Goal: Task Accomplishment & Management: Use online tool/utility

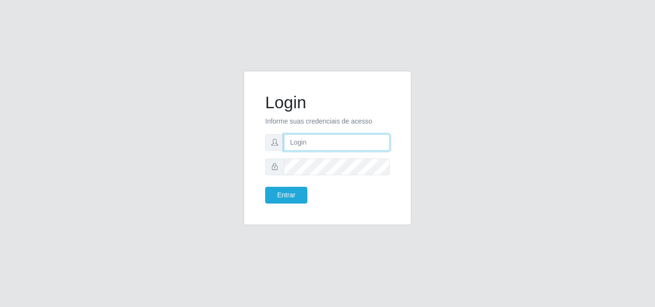
click at [337, 146] on input "text" at bounding box center [337, 142] width 106 height 17
click at [337, 145] on input "text" at bounding box center [337, 142] width 106 height 17
type input "ana@saullus"
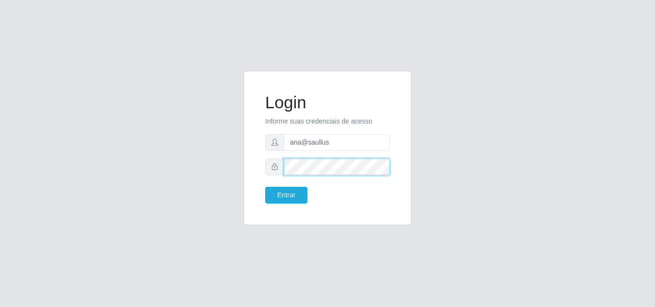
click at [265, 187] on button "Entrar" at bounding box center [286, 195] width 42 height 17
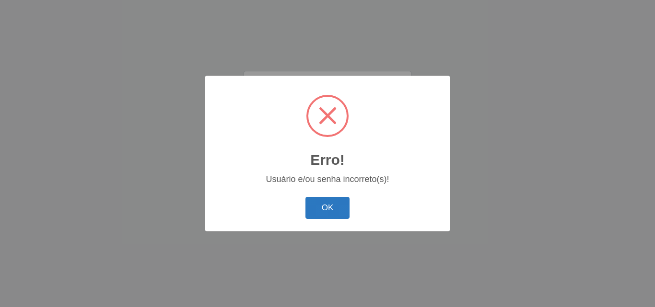
click at [326, 205] on button "OK" at bounding box center [327, 208] width 45 height 23
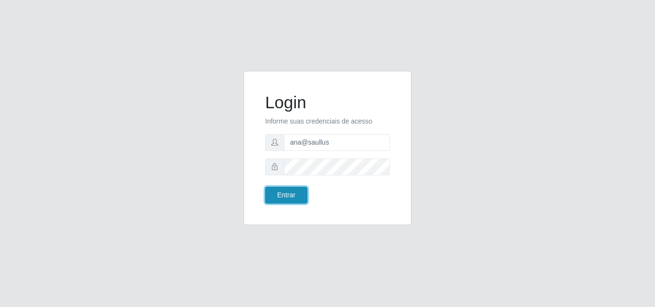
click at [286, 198] on button "Entrar" at bounding box center [286, 195] width 42 height 17
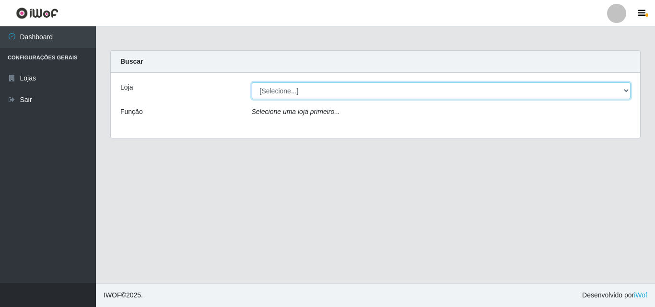
click at [624, 91] on select "[Selecione...] Saullus Supermercados" at bounding box center [441, 90] width 379 height 17
select select "423"
click at [252, 82] on select "[Selecione...] Saullus Supermercados" at bounding box center [441, 90] width 379 height 17
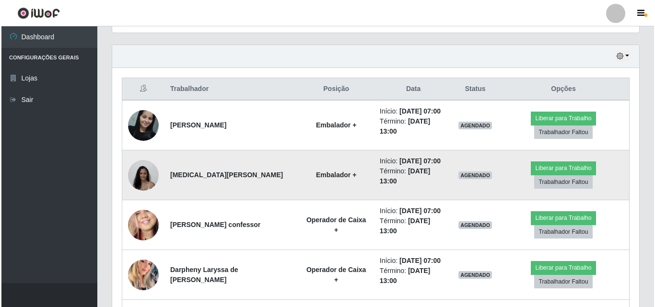
scroll to position [336, 0]
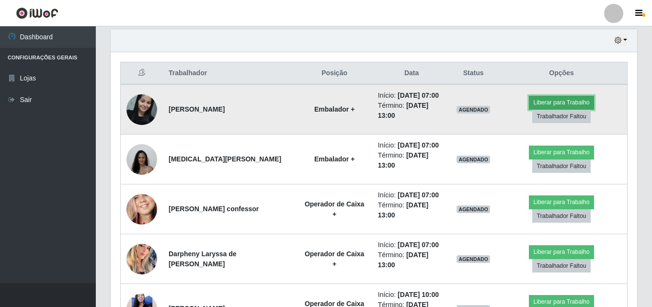
click at [567, 105] on button "Liberar para Trabalho" at bounding box center [561, 102] width 65 height 13
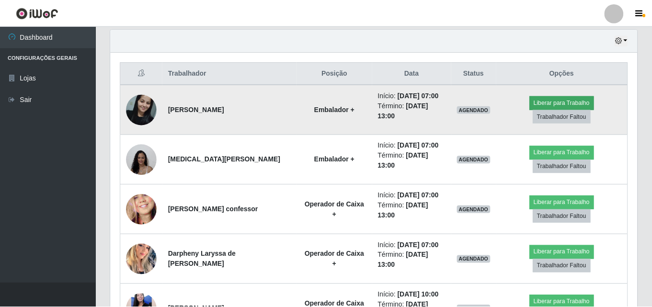
scroll to position [199, 522]
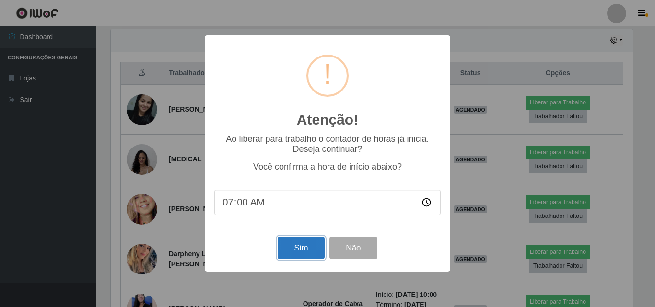
click at [308, 256] on button "Sim" at bounding box center [301, 248] width 47 height 23
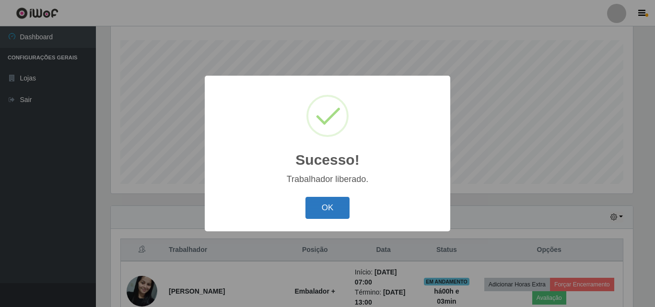
click at [315, 214] on button "OK" at bounding box center [327, 208] width 45 height 23
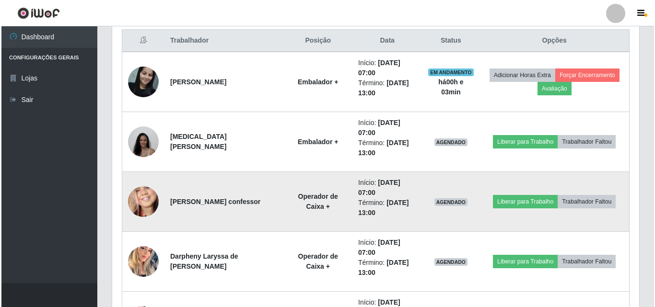
scroll to position [398, 0]
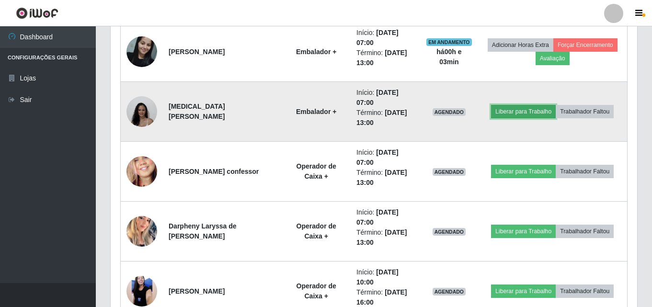
click at [534, 112] on button "Liberar para Trabalho" at bounding box center [523, 111] width 65 height 13
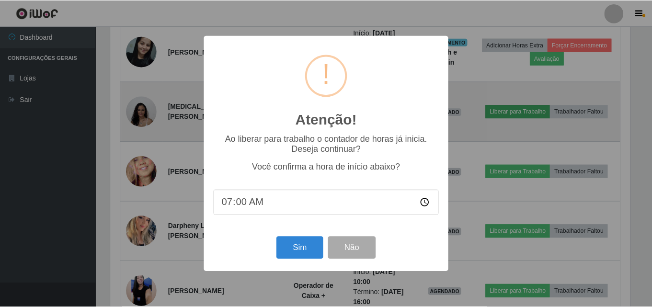
scroll to position [199, 522]
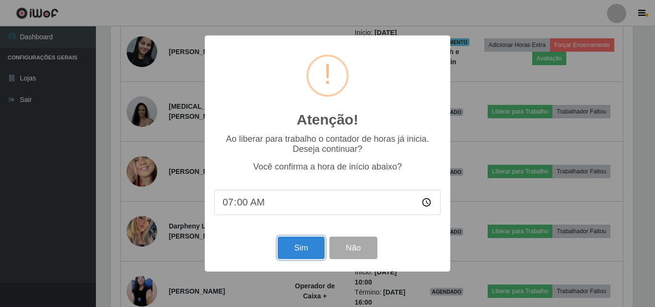
click at [299, 257] on button "Sim" at bounding box center [301, 248] width 47 height 23
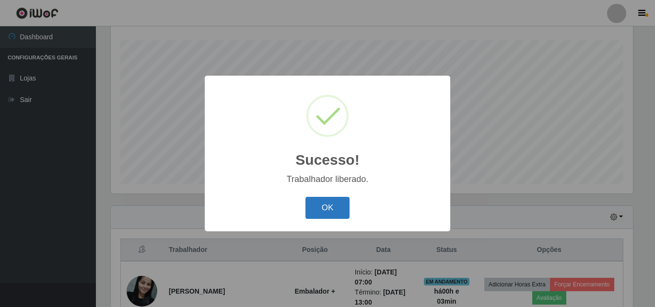
click at [324, 211] on button "OK" at bounding box center [327, 208] width 45 height 23
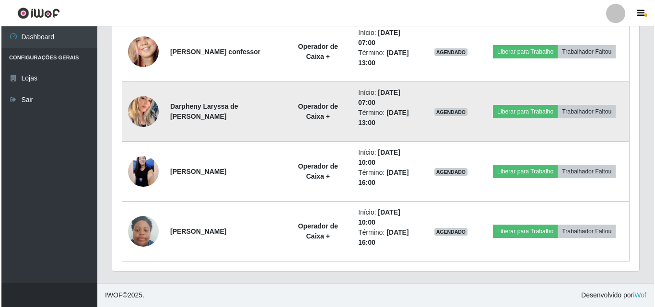
scroll to position [470, 0]
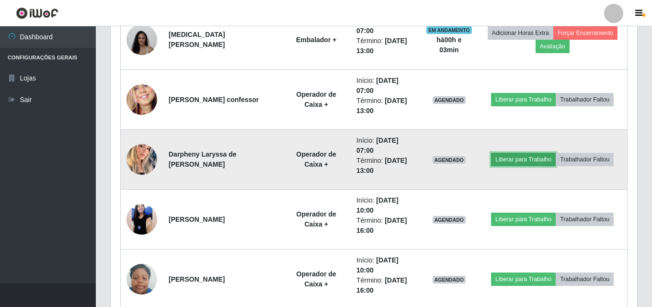
click at [528, 164] on button "Liberar para Trabalho" at bounding box center [523, 159] width 65 height 13
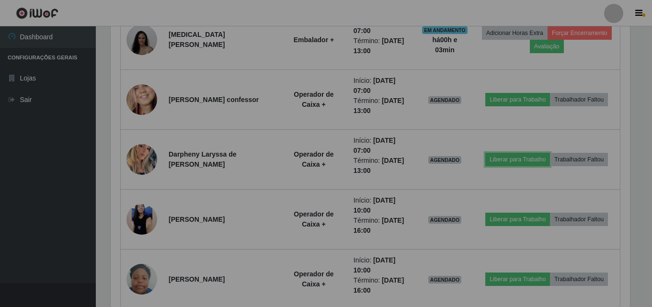
scroll to position [0, 0]
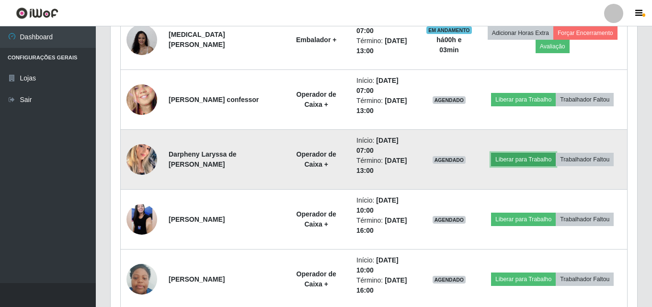
click at [514, 161] on button "Liberar para Trabalho" at bounding box center [523, 159] width 65 height 13
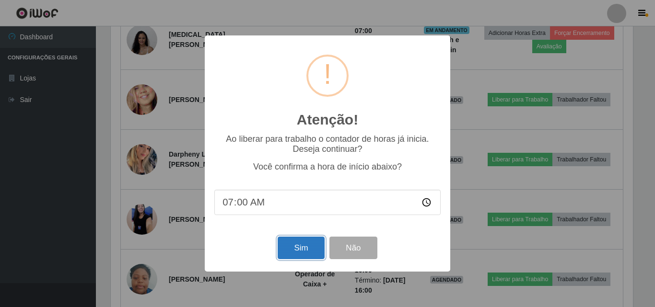
click at [298, 254] on button "Sim" at bounding box center [301, 248] width 47 height 23
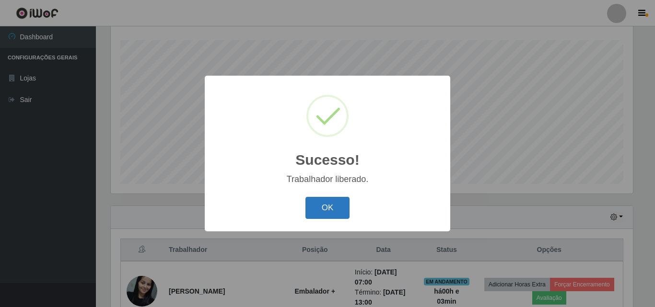
click at [334, 217] on button "OK" at bounding box center [327, 208] width 45 height 23
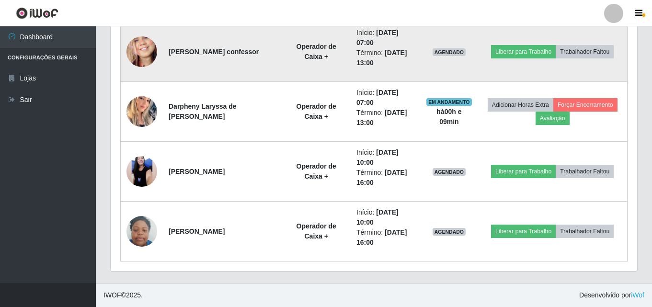
scroll to position [470, 0]
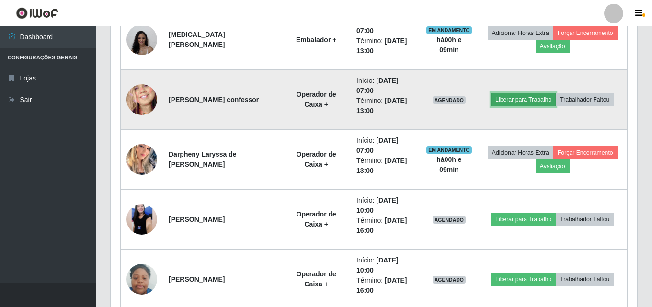
click at [517, 98] on button "Liberar para Trabalho" at bounding box center [523, 99] width 65 height 13
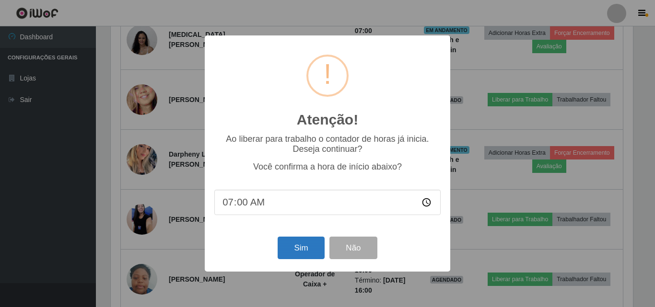
type input "07:09"
click at [300, 256] on button "Sim" at bounding box center [301, 248] width 47 height 23
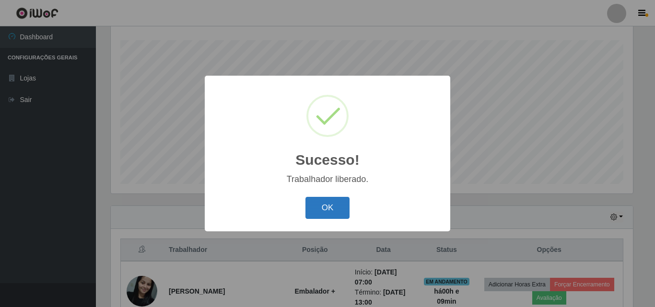
click at [345, 202] on button "OK" at bounding box center [327, 208] width 45 height 23
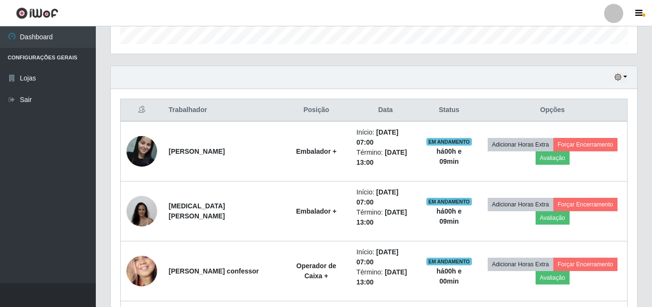
scroll to position [183, 0]
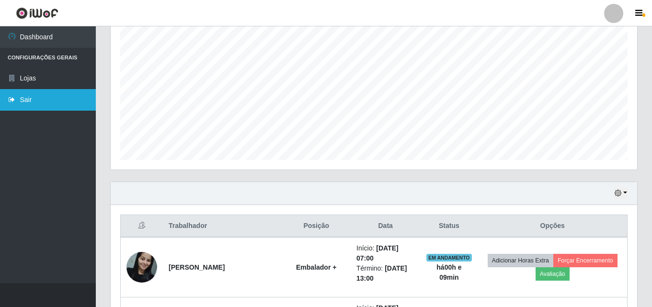
click at [58, 98] on link "Sair" at bounding box center [48, 100] width 96 height 22
